Goal: Task Accomplishment & Management: Manage account settings

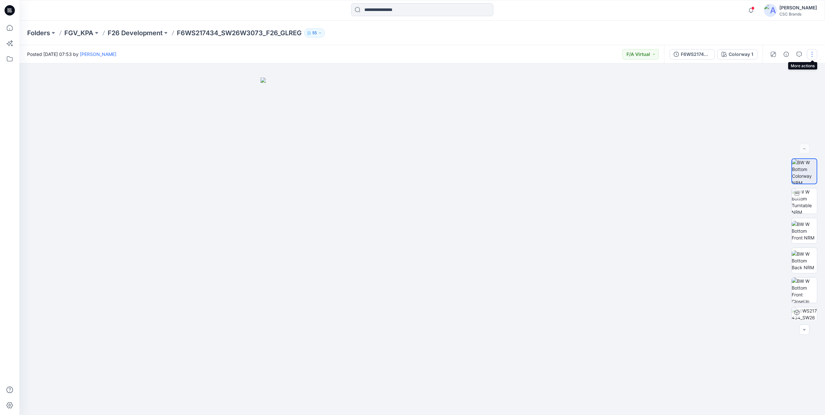
click at [813, 59] on button "button" at bounding box center [812, 54] width 10 height 10
click at [771, 92] on button "Edit" at bounding box center [786, 88] width 60 height 12
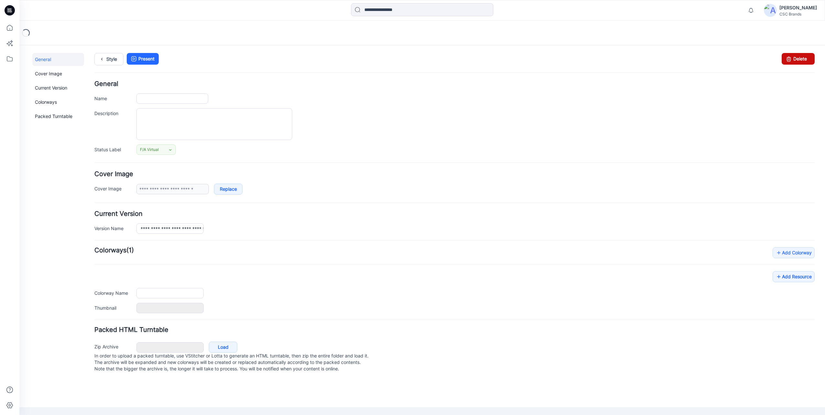
type input "**********"
click at [797, 59] on link "Delete" at bounding box center [798, 59] width 33 height 12
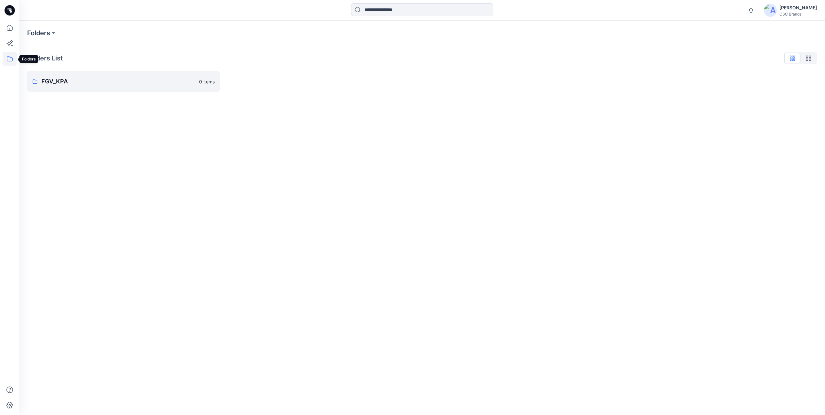
click at [9, 57] on icon at bounding box center [10, 59] width 14 height 14
click at [268, 42] on div "Folders" at bounding box center [422, 33] width 806 height 25
click at [234, 69] on div "Folders List FGV_KPA 0 items" at bounding box center [422, 72] width 806 height 54
click at [54, 82] on p "FGV_KPA" at bounding box center [118, 81] width 154 height 9
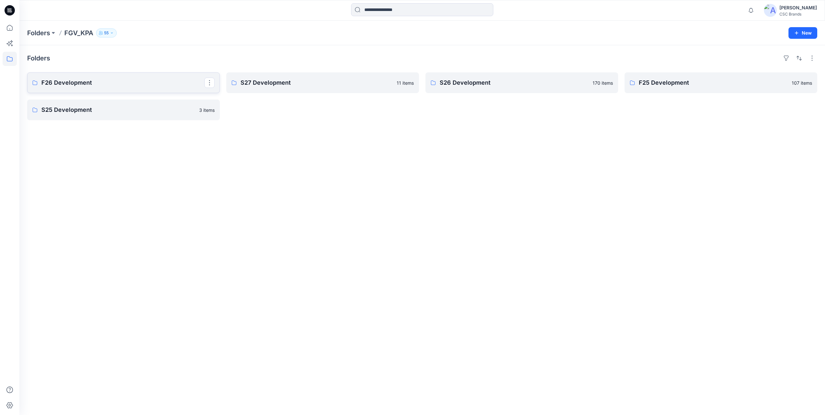
click at [77, 80] on p "F26 Development" at bounding box center [122, 82] width 163 height 9
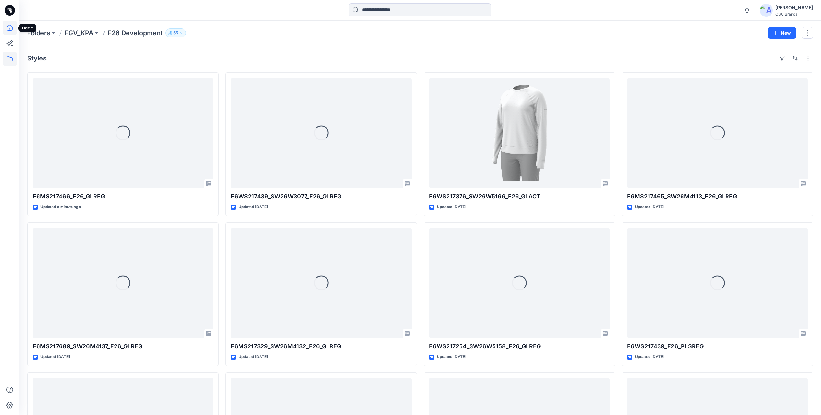
click at [9, 25] on icon at bounding box center [10, 28] width 6 height 6
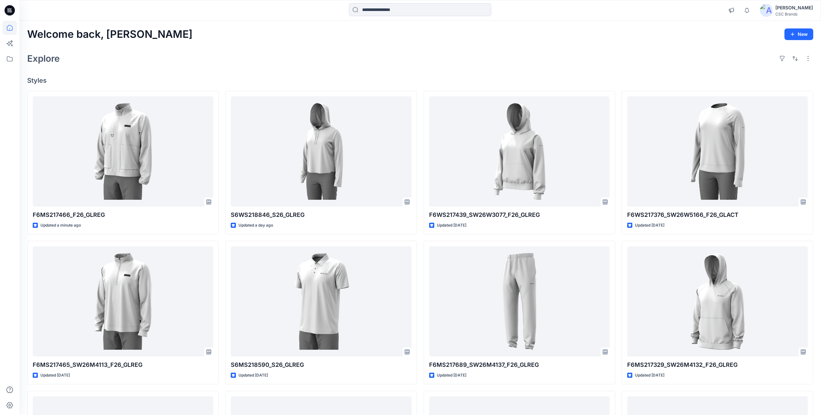
click at [215, 62] on div "Explore" at bounding box center [420, 59] width 786 height 16
click at [502, 29] on div "Welcome back, Mijan New" at bounding box center [420, 34] width 786 height 12
click at [8, 25] on icon at bounding box center [10, 28] width 14 height 14
click at [5, 11] on icon at bounding box center [10, 10] width 10 height 10
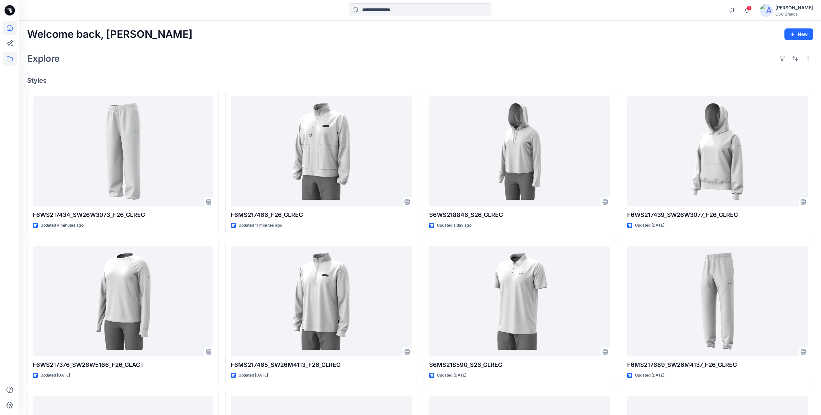
click at [13, 64] on icon at bounding box center [10, 59] width 14 height 14
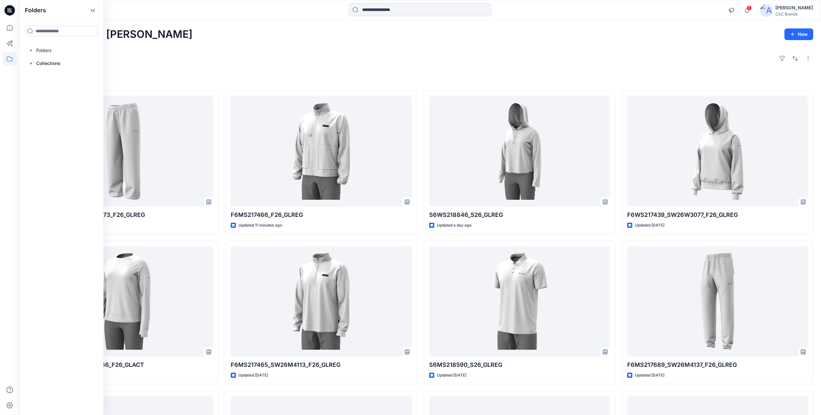
click at [136, 55] on div "Explore" at bounding box center [420, 59] width 786 height 16
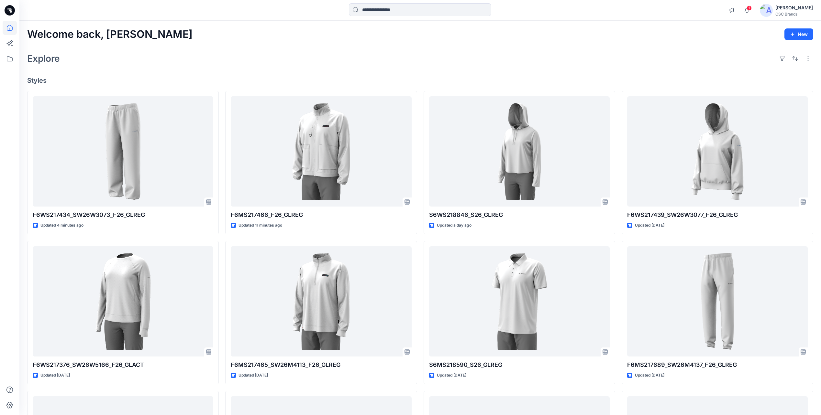
click at [449, 77] on div "Welcome back, Mijan New Explore Styles F6WS217434_SW26W3073_F26_GLREG Updated 4…" at bounding box center [419, 293] width 801 height 545
